Goal: Browse casually: Explore the website without a specific task or goal

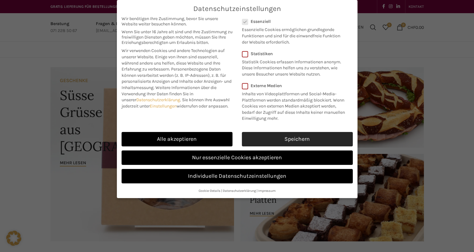
click at [289, 138] on link "Speichern" at bounding box center [297, 139] width 111 height 14
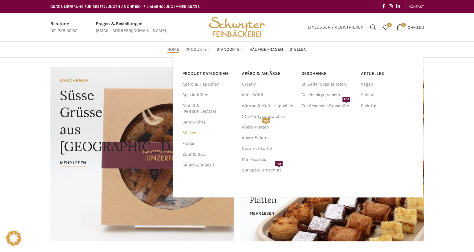
click at [187, 127] on link "Süsses" at bounding box center [208, 132] width 52 height 11
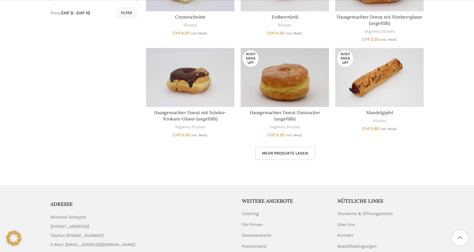
scroll to position [344, 0]
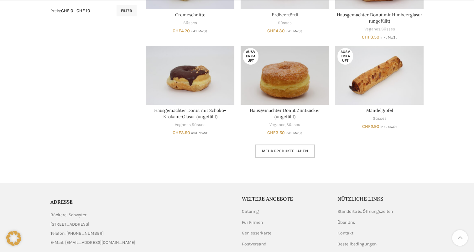
click at [288, 147] on link "Mehr Produkte laden" at bounding box center [285, 150] width 60 height 13
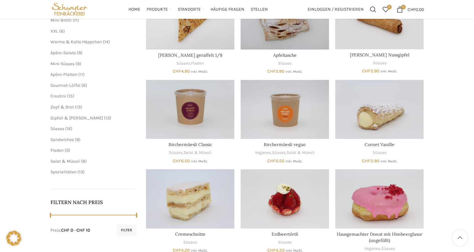
scroll to position [125, 0]
click at [60, 106] on span "Zopf & Brot" at bounding box center [61, 106] width 23 height 5
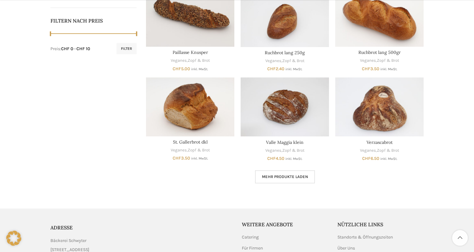
scroll to position [344, 0]
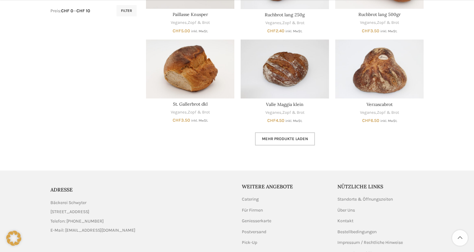
click at [287, 139] on span "Mehr Produkte laden" at bounding box center [285, 138] width 46 height 5
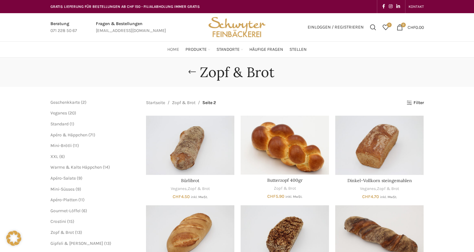
click at [172, 51] on span "Home" at bounding box center [173, 50] width 12 height 6
